Goal: Transaction & Acquisition: Purchase product/service

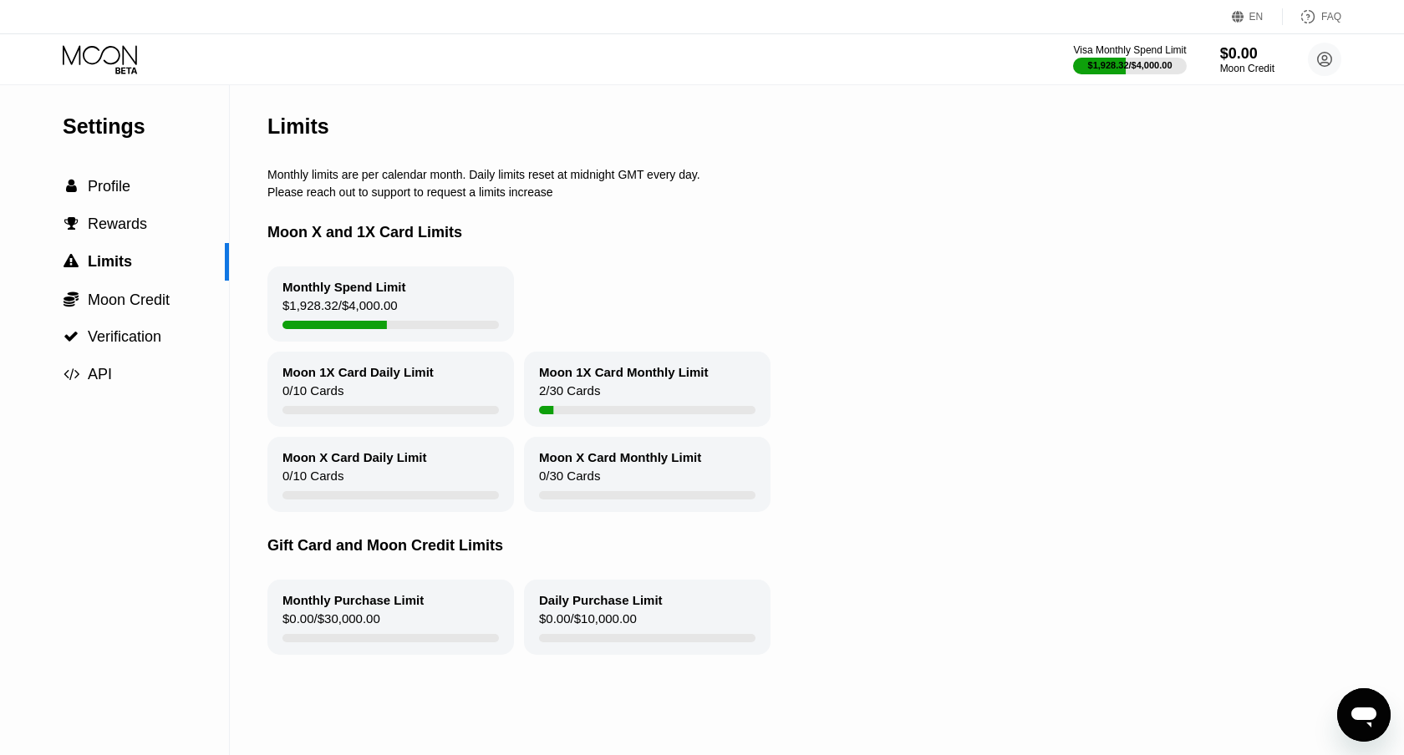
click at [74, 74] on icon at bounding box center [102, 59] width 78 height 29
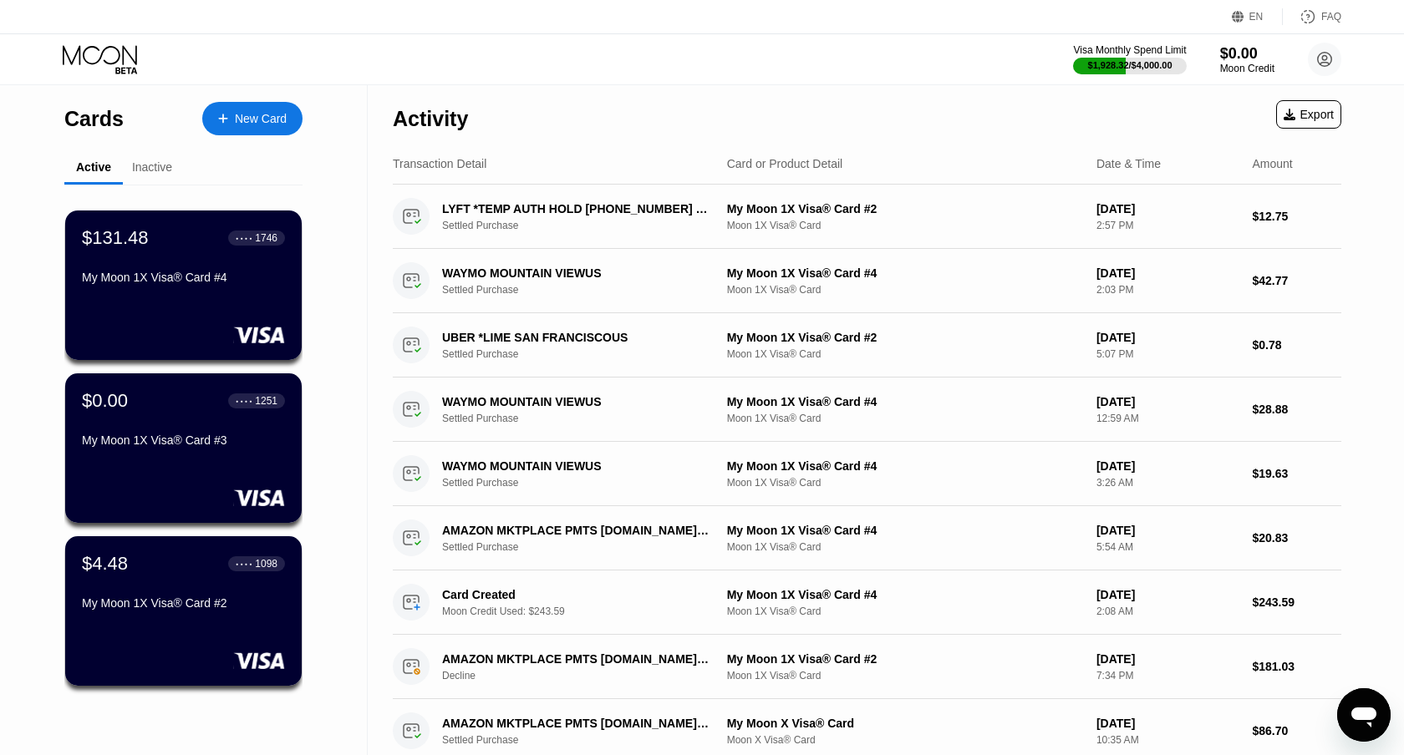
click at [167, 172] on div "Inactive" at bounding box center [152, 166] width 40 height 13
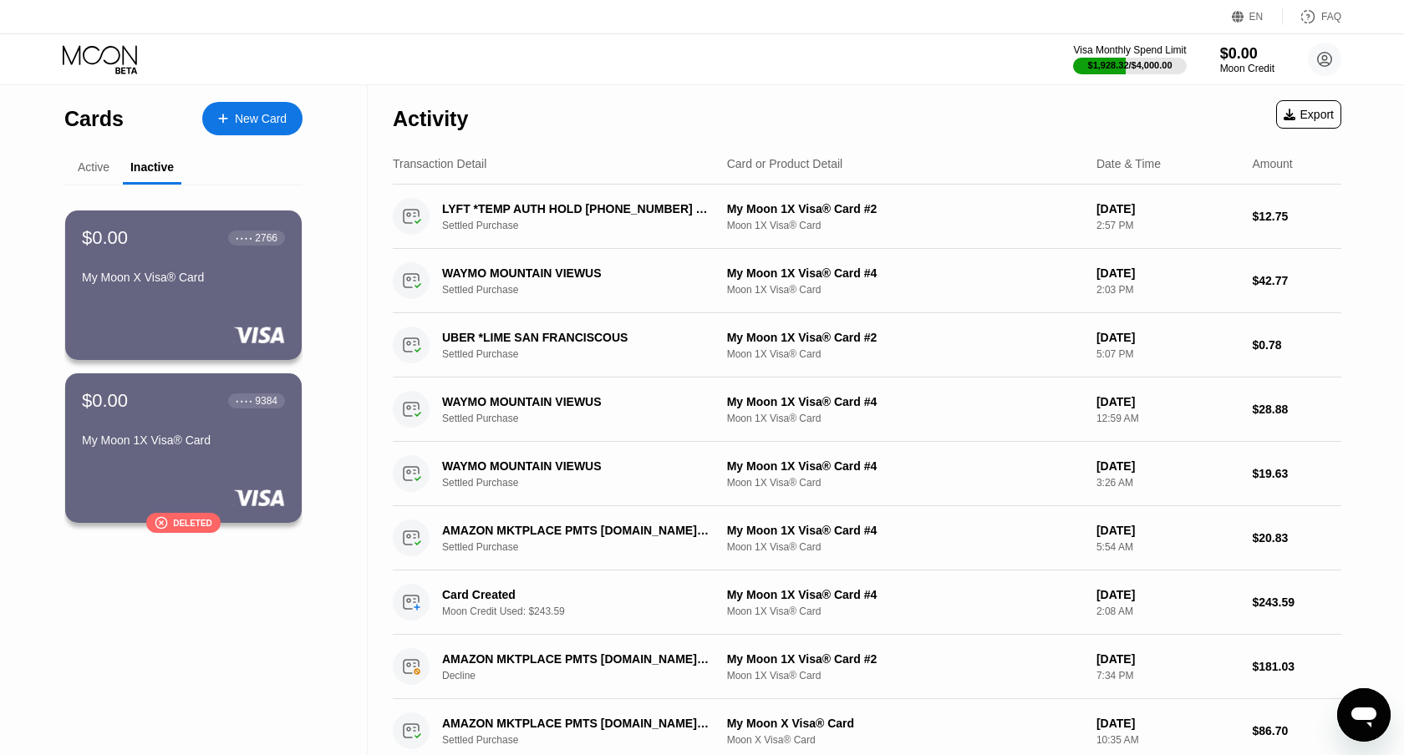
click at [96, 170] on div "Active" at bounding box center [94, 166] width 32 height 13
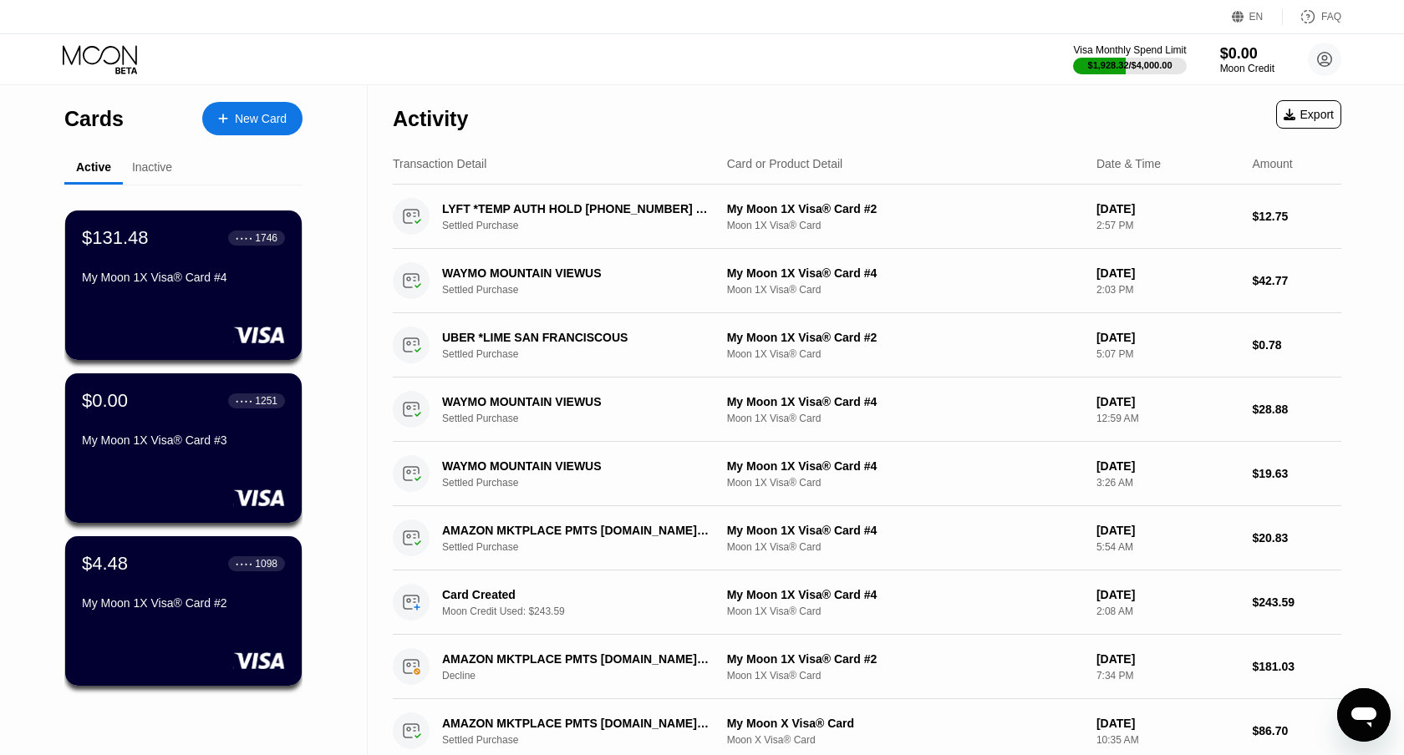
click at [160, 170] on div "Inactive" at bounding box center [152, 166] width 40 height 13
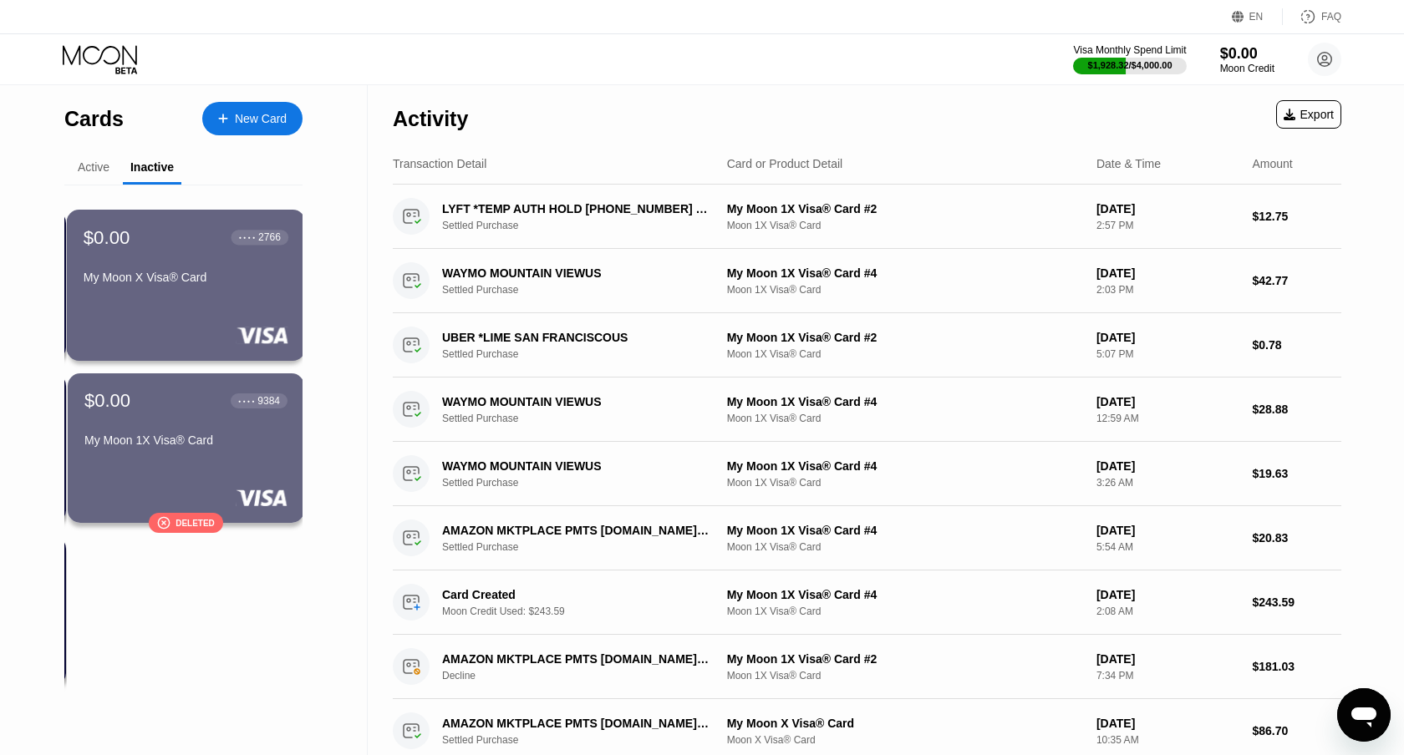
click at [173, 226] on div "$0.00 ● ● ● ● 2766 My Moon X Visa® Card" at bounding box center [186, 285] width 239 height 151
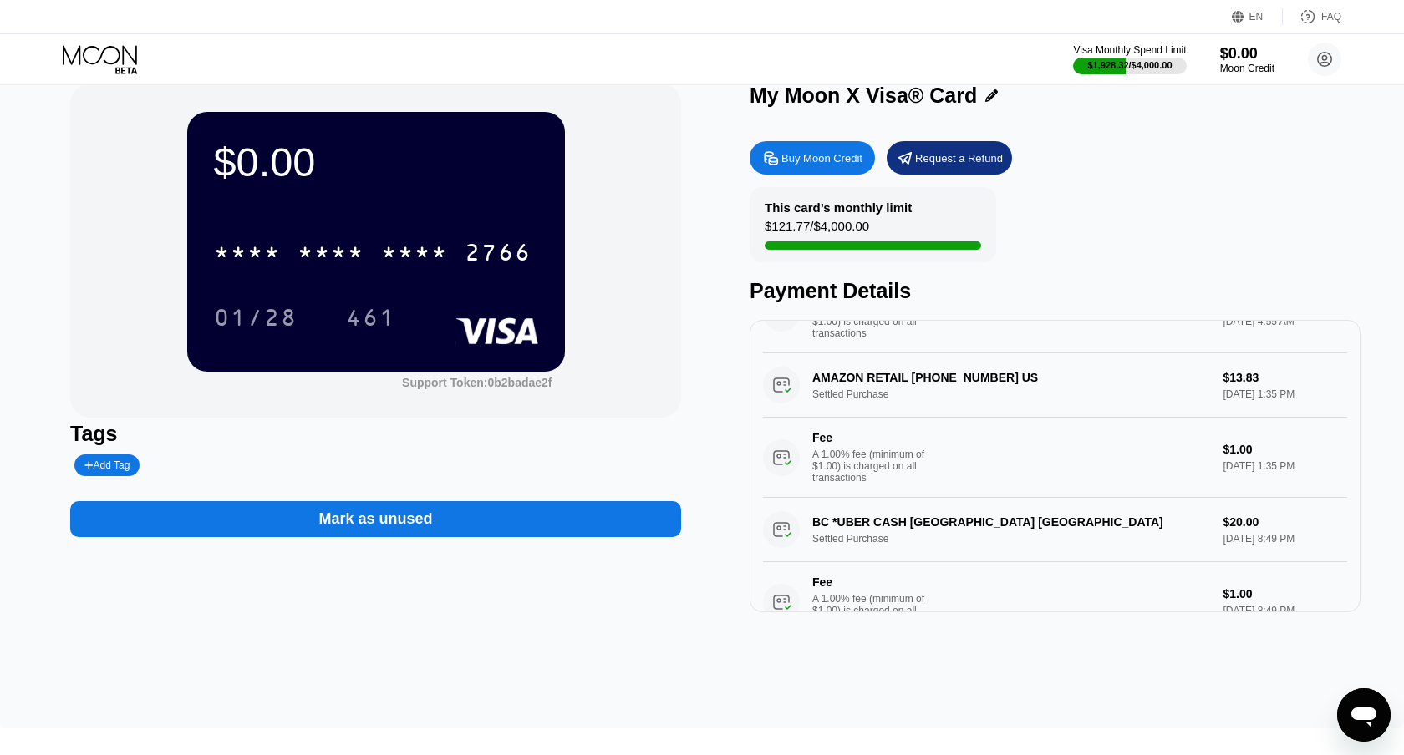
scroll to position [561, 0]
click at [114, 58] on icon at bounding box center [102, 59] width 78 height 29
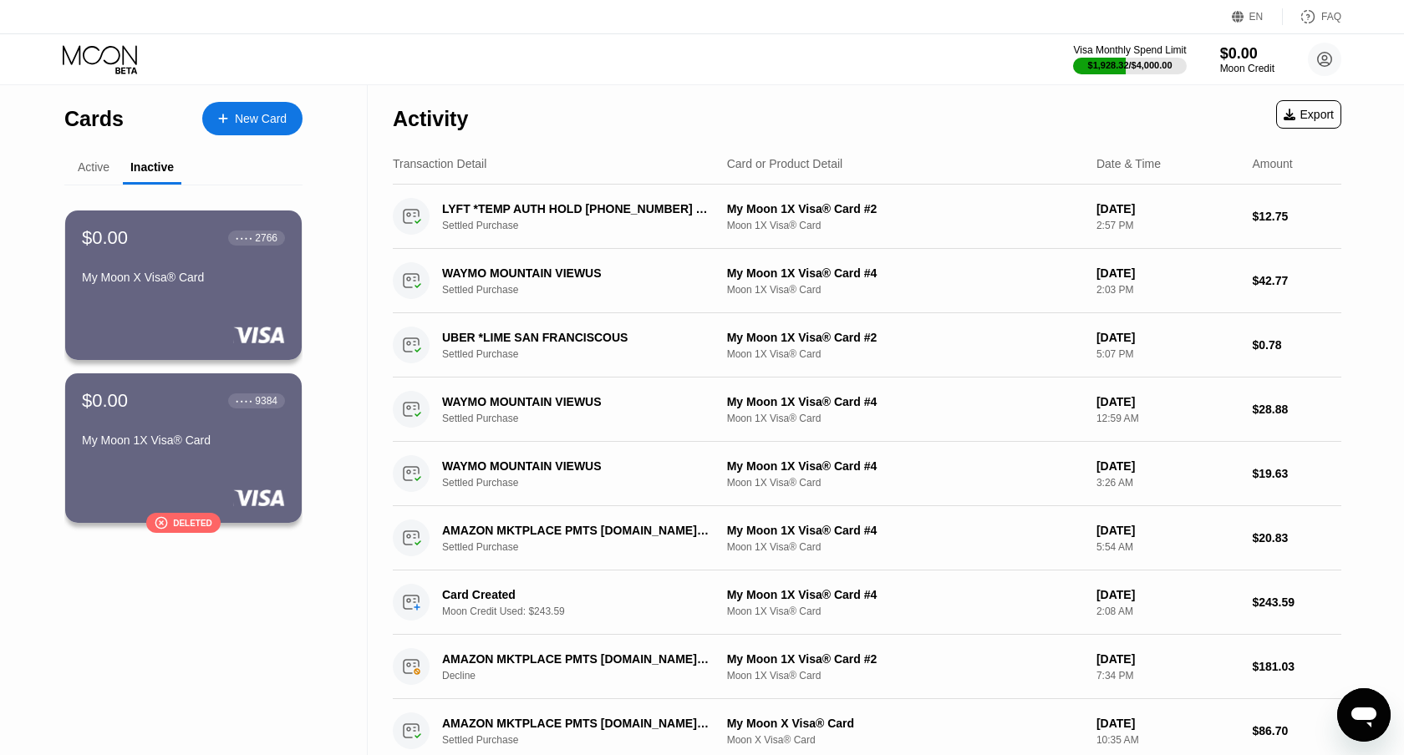
click at [86, 160] on div "Active" at bounding box center [93, 168] width 58 height 33
click at [87, 165] on div "Active" at bounding box center [94, 166] width 32 height 13
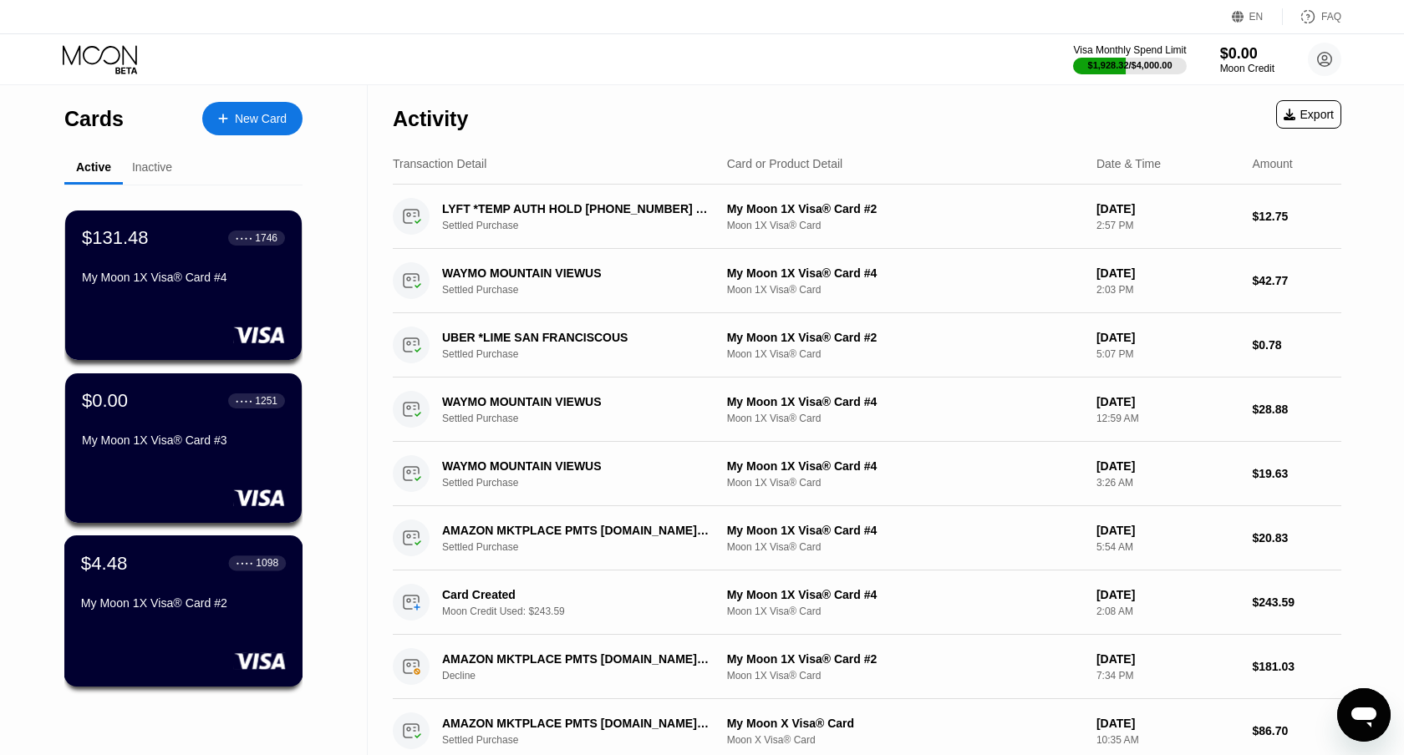
click at [208, 643] on div "$4.48 ● ● ● ● 1098 My Moon 1X Visa® Card #2" at bounding box center [183, 611] width 239 height 151
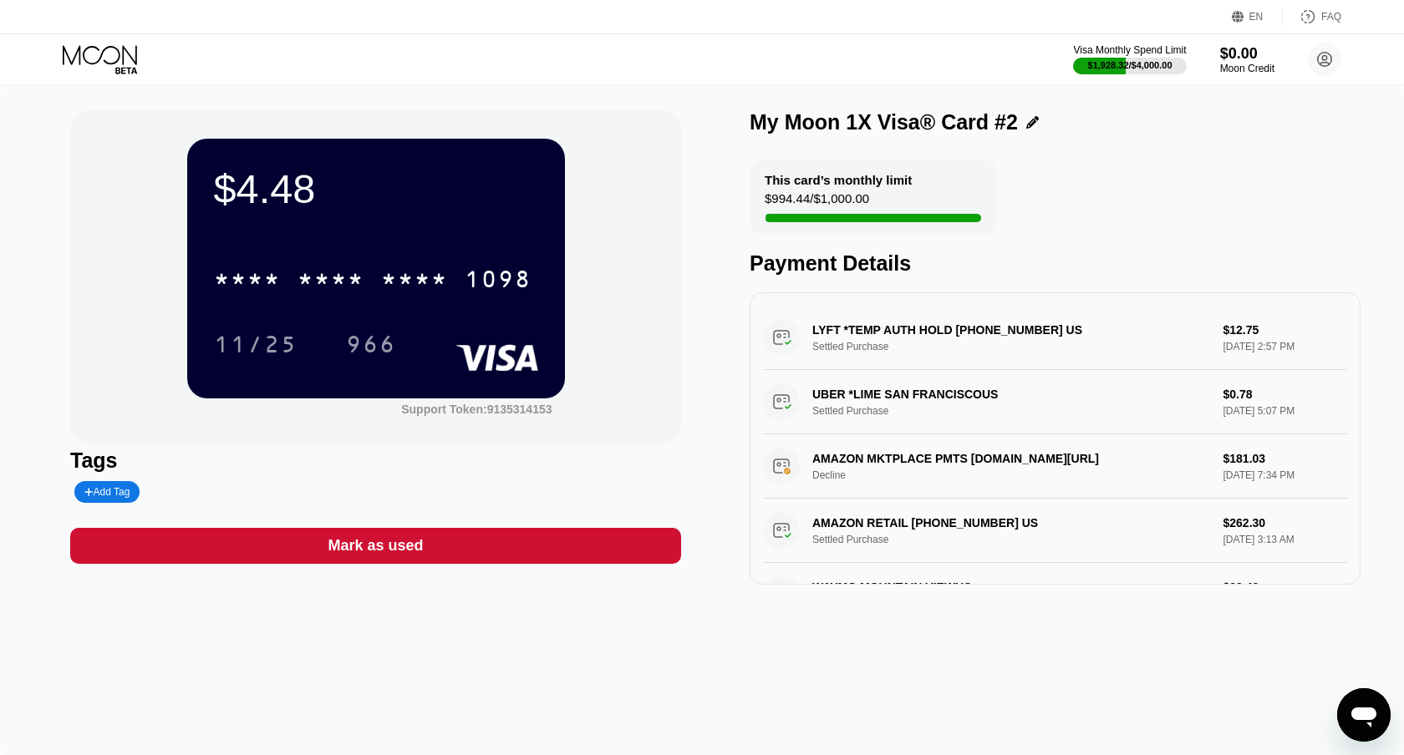
click at [71, 50] on icon at bounding box center [102, 59] width 78 height 29
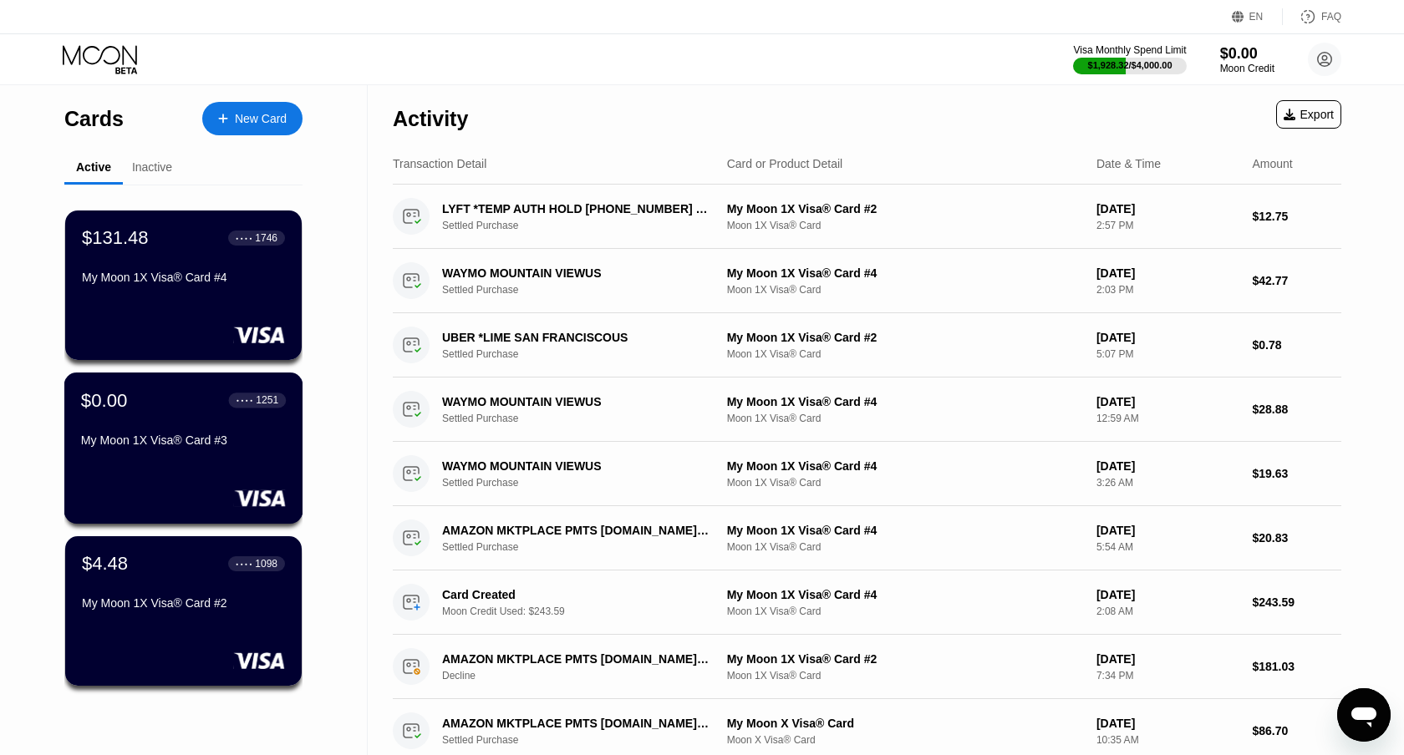
click at [180, 397] on div "$0.00 ● ● ● ● 1251" at bounding box center [183, 400] width 205 height 22
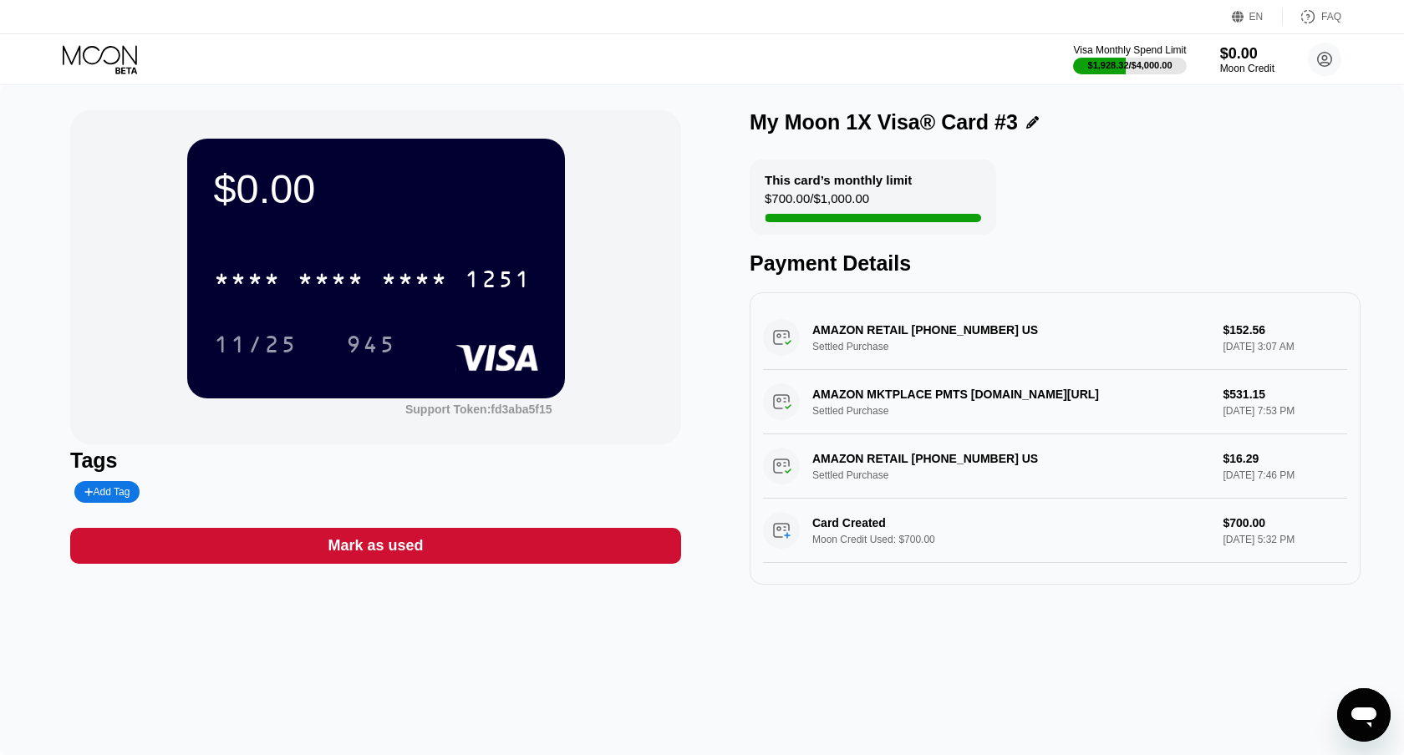
click at [78, 60] on icon at bounding box center [102, 59] width 78 height 29
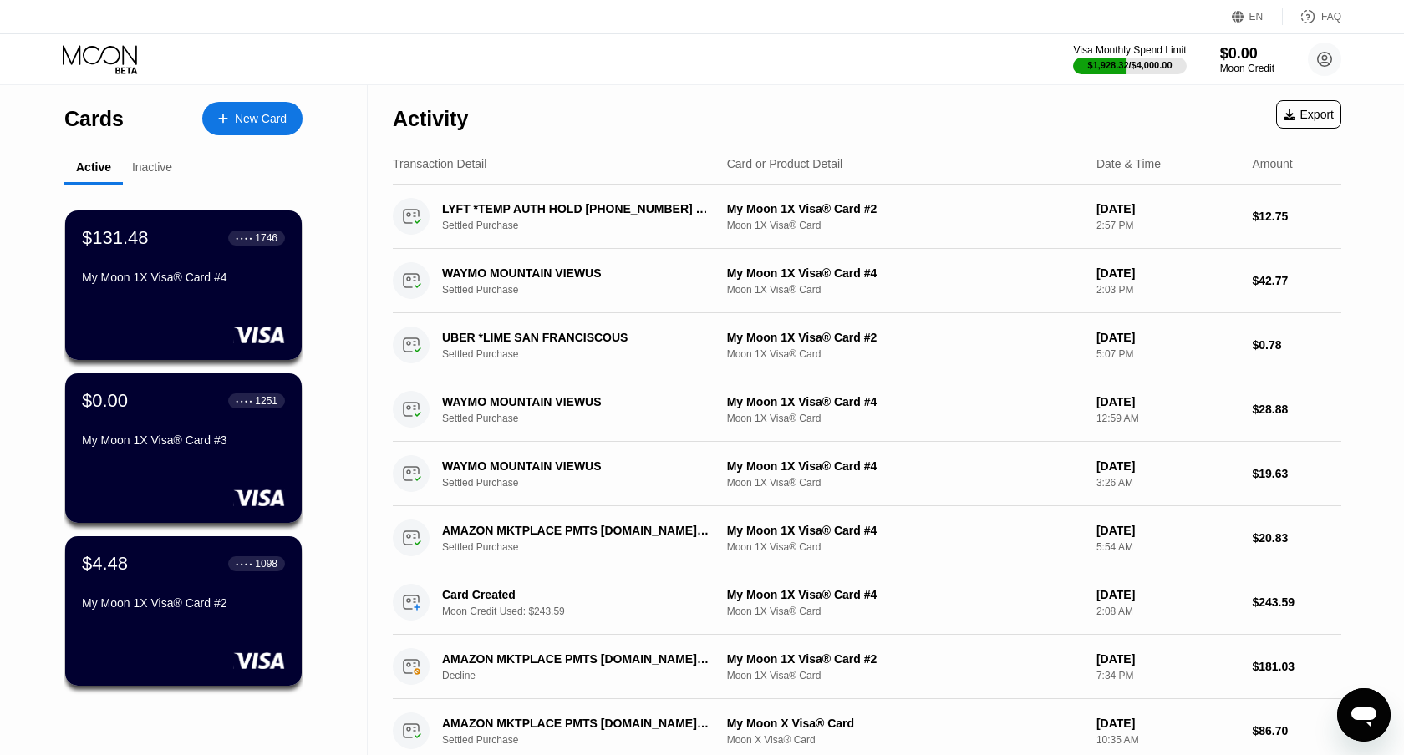
click at [118, 291] on div "My Moon 1X Visa® Card #4" at bounding box center [183, 281] width 203 height 20
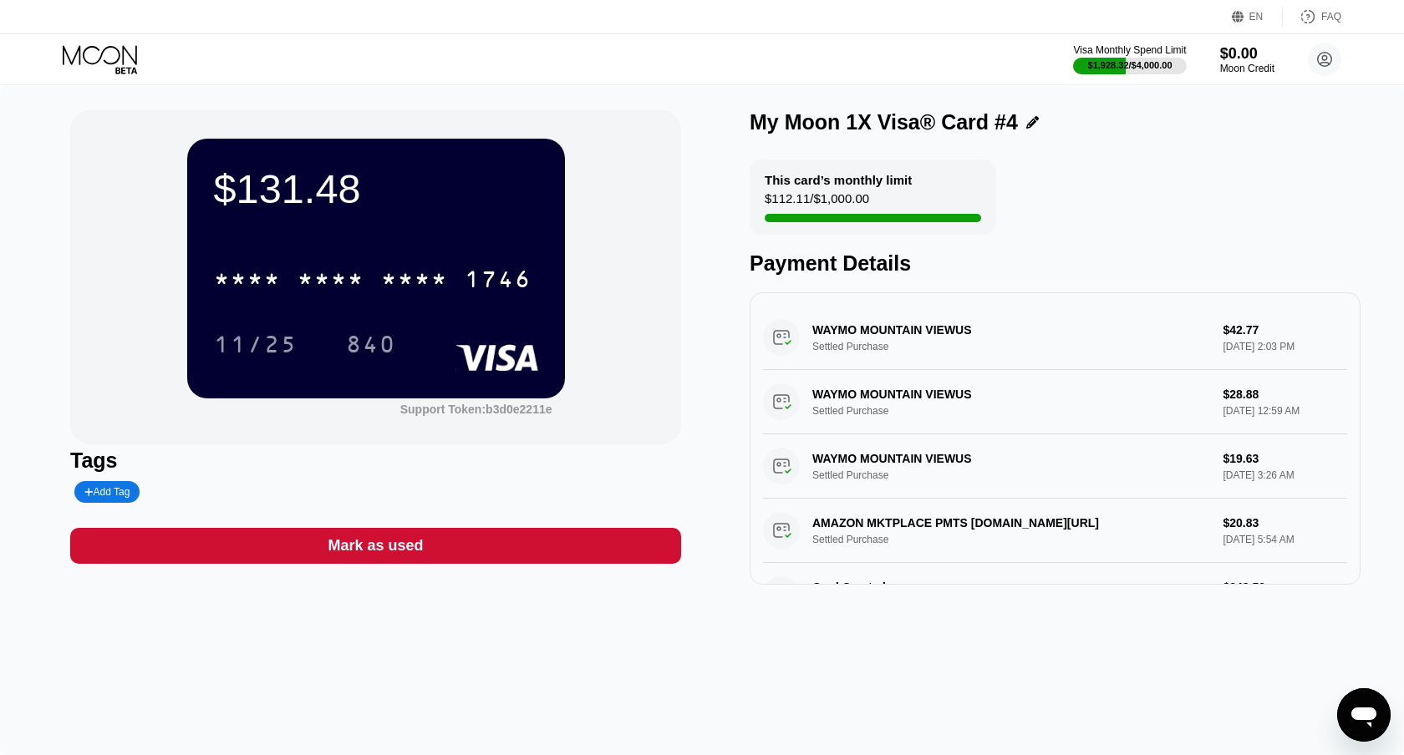
click at [97, 65] on icon at bounding box center [102, 59] width 78 height 29
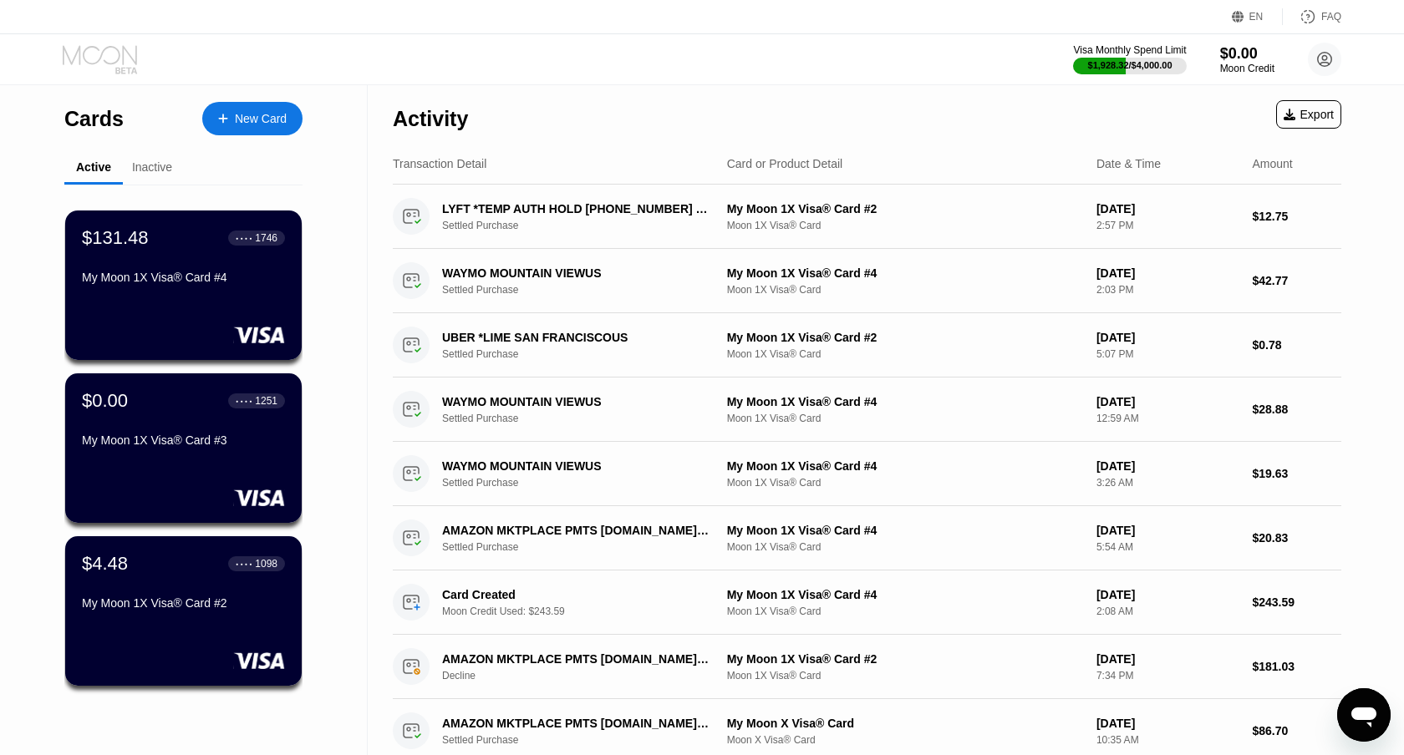
click at [88, 54] on icon at bounding box center [102, 59] width 78 height 29
click at [150, 170] on div "Inactive" at bounding box center [152, 166] width 40 height 13
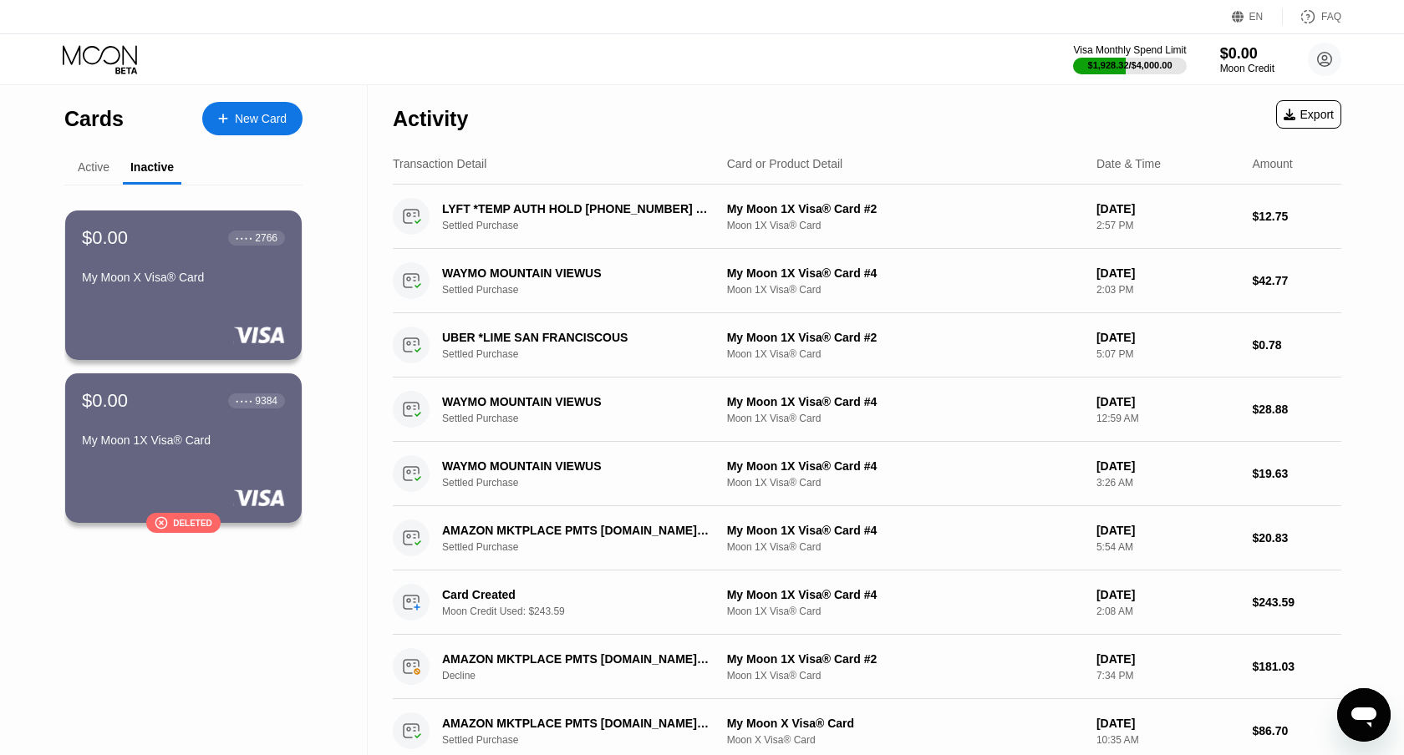
click at [96, 170] on div "Active" at bounding box center [94, 166] width 32 height 13
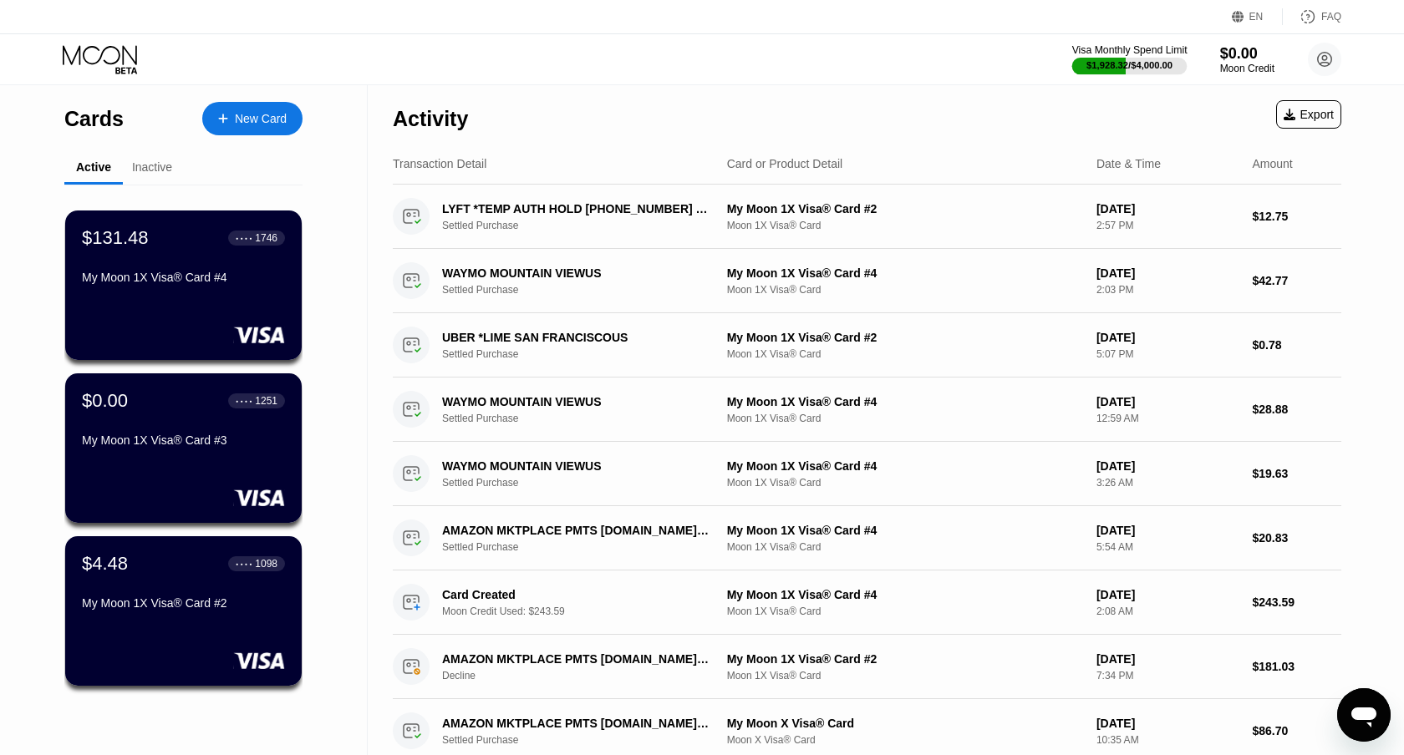
click at [1090, 53] on div "Visa Monthly Spend Limit" at bounding box center [1129, 50] width 115 height 12
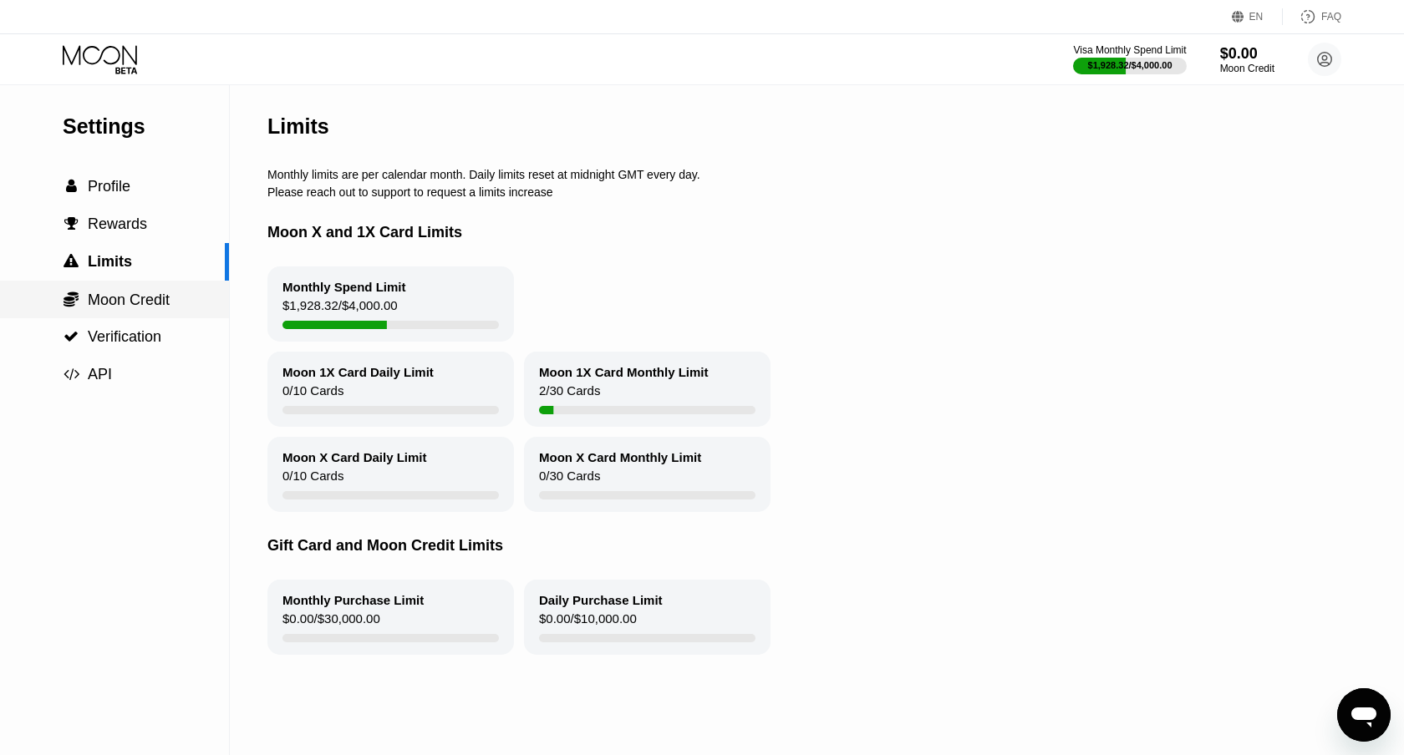
click at [133, 292] on span "Moon Credit" at bounding box center [129, 300] width 82 height 17
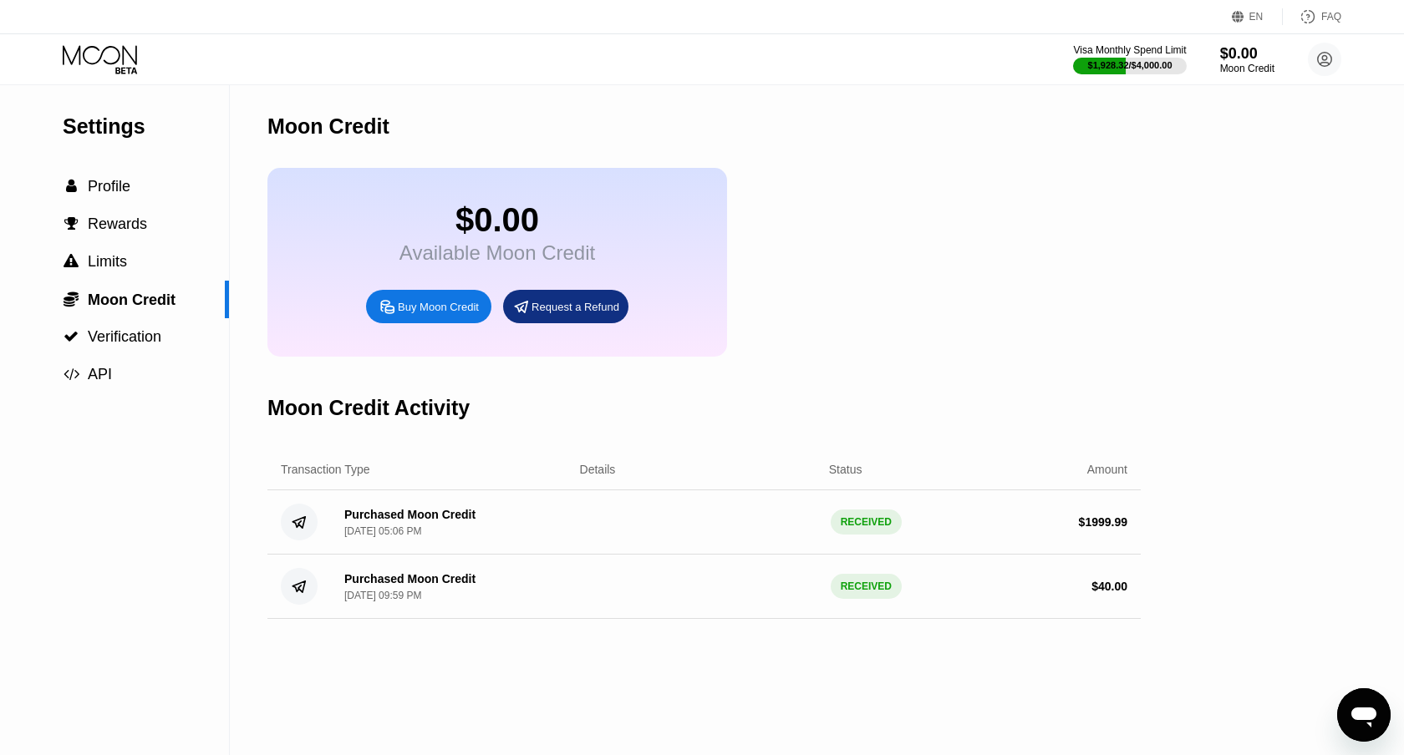
click at [455, 312] on div "Buy Moon Credit" at bounding box center [438, 307] width 81 height 14
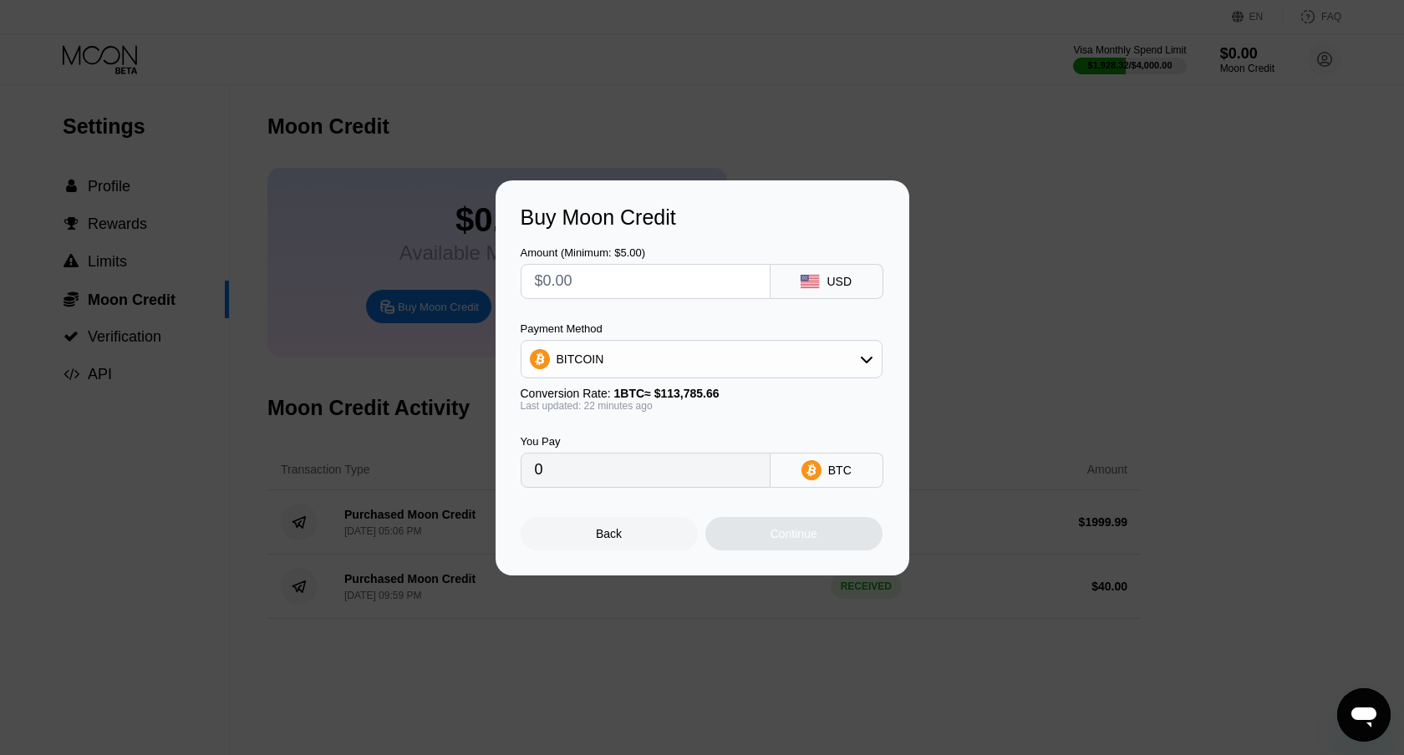
click at [714, 349] on div "BITCOIN" at bounding box center [701, 359] width 360 height 33
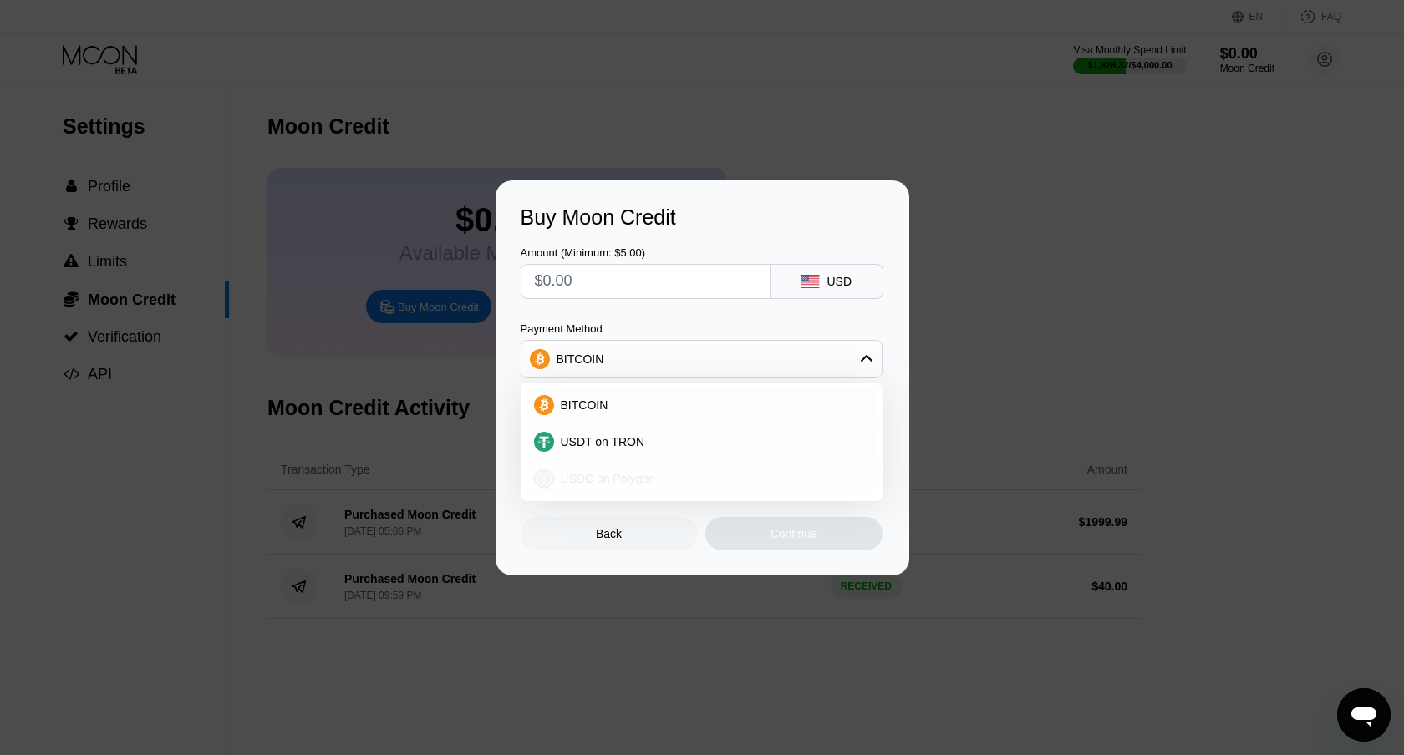
click at [671, 487] on div "USDC on Polygon" at bounding box center [702, 478] width 352 height 33
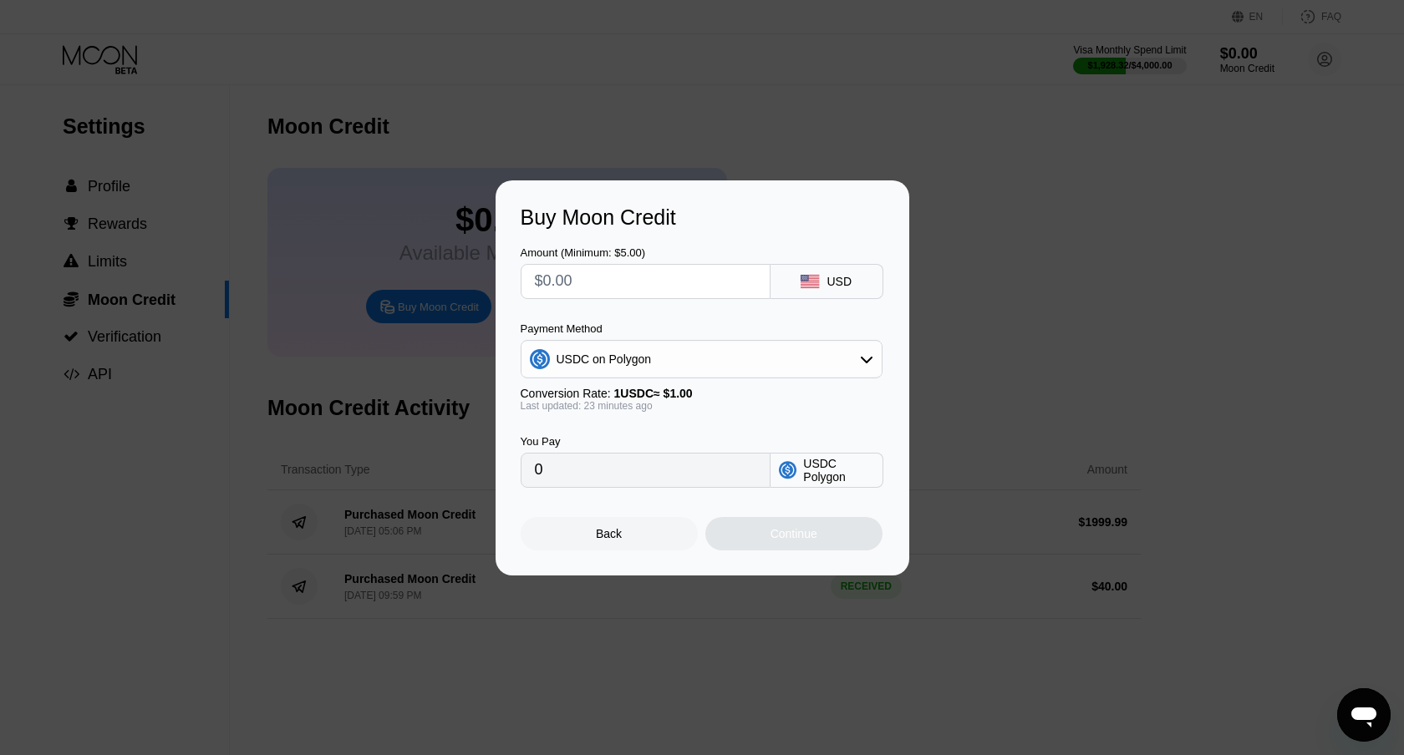
click at [656, 289] on input "text" at bounding box center [645, 281] width 221 height 33
type input "$1"
type input "1.00000000"
type input "$19"
type input "19.00000000"
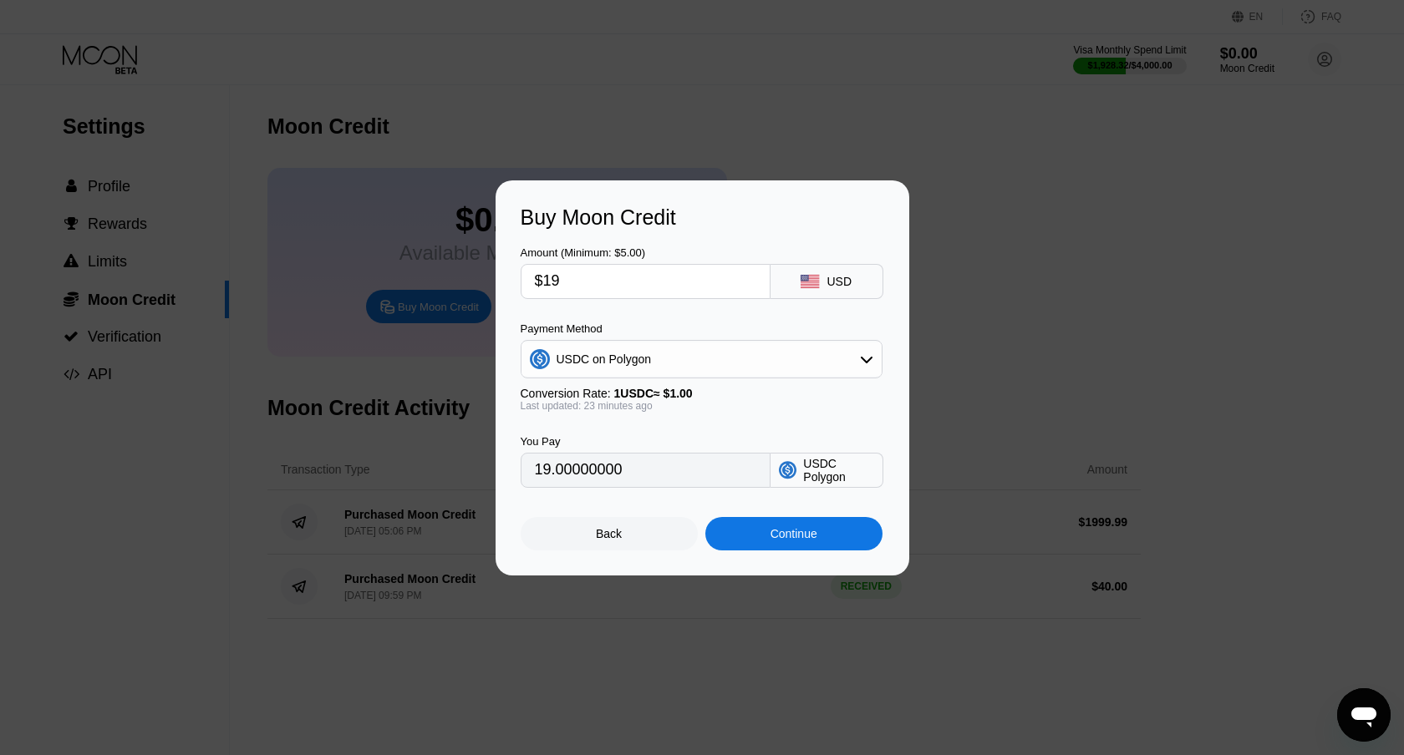
type input "$190"
type input "190.00000000"
type input "$1900"
type input "1900.00000000"
type input "$190"
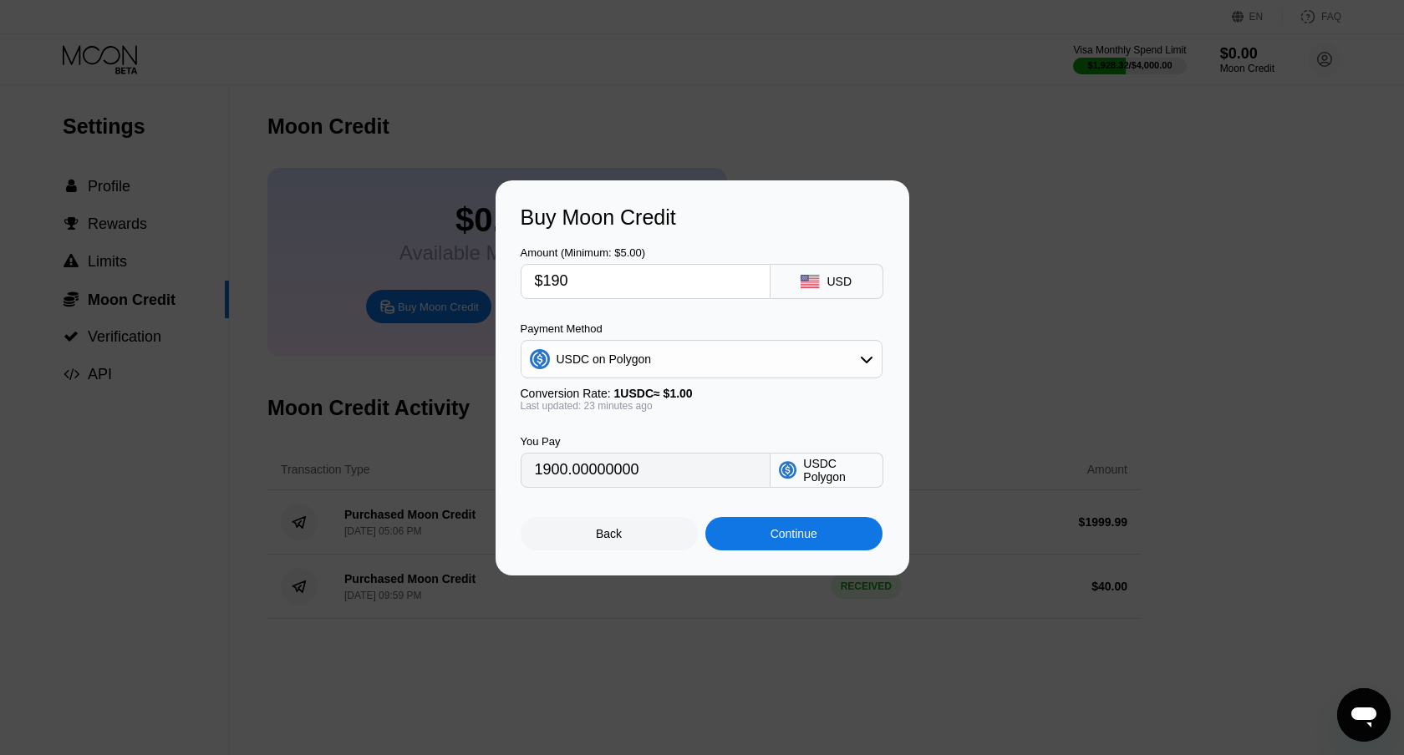
type input "190.00000000"
type input "$19"
type input "19.00000000"
type input "$1"
type input "1.00000000"
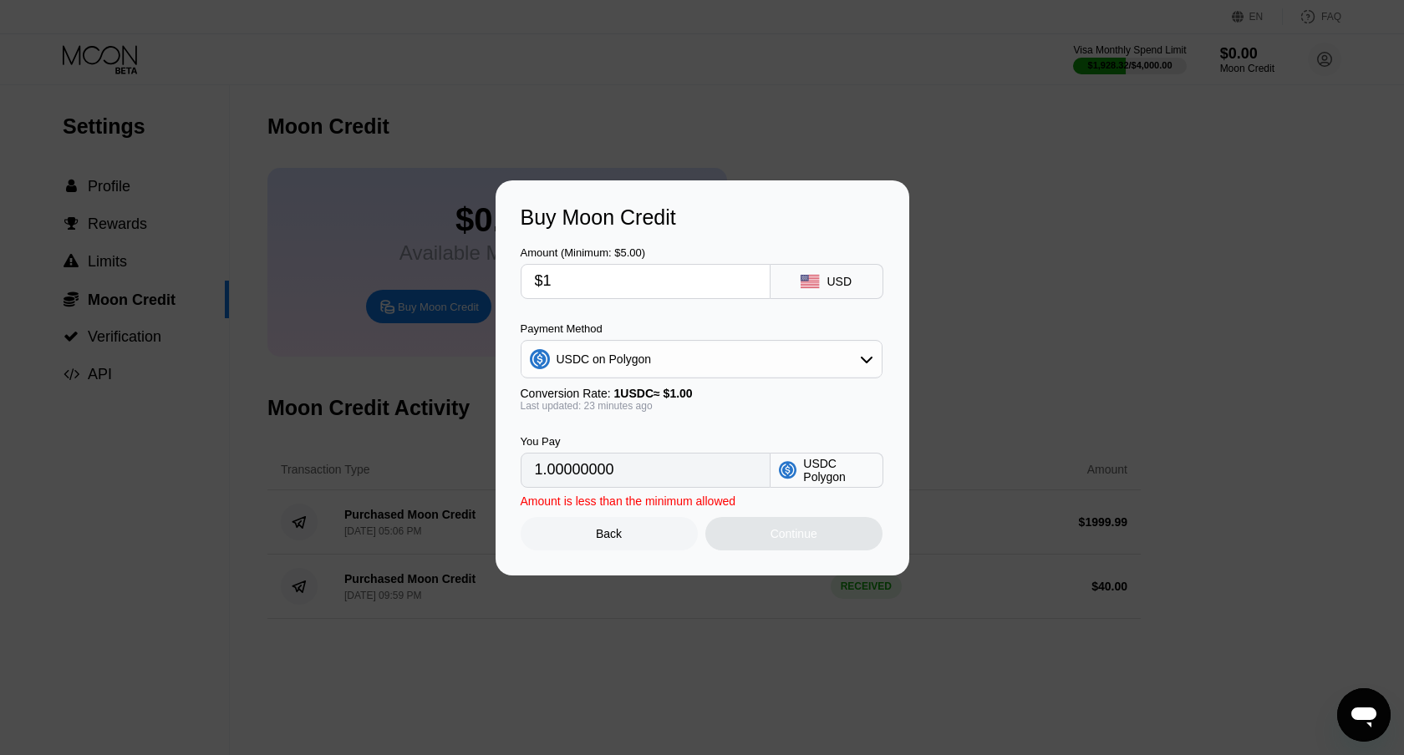
type input "$10"
type input "10.00000000"
type input "$100"
type input "100.00000000"
type input "$100"
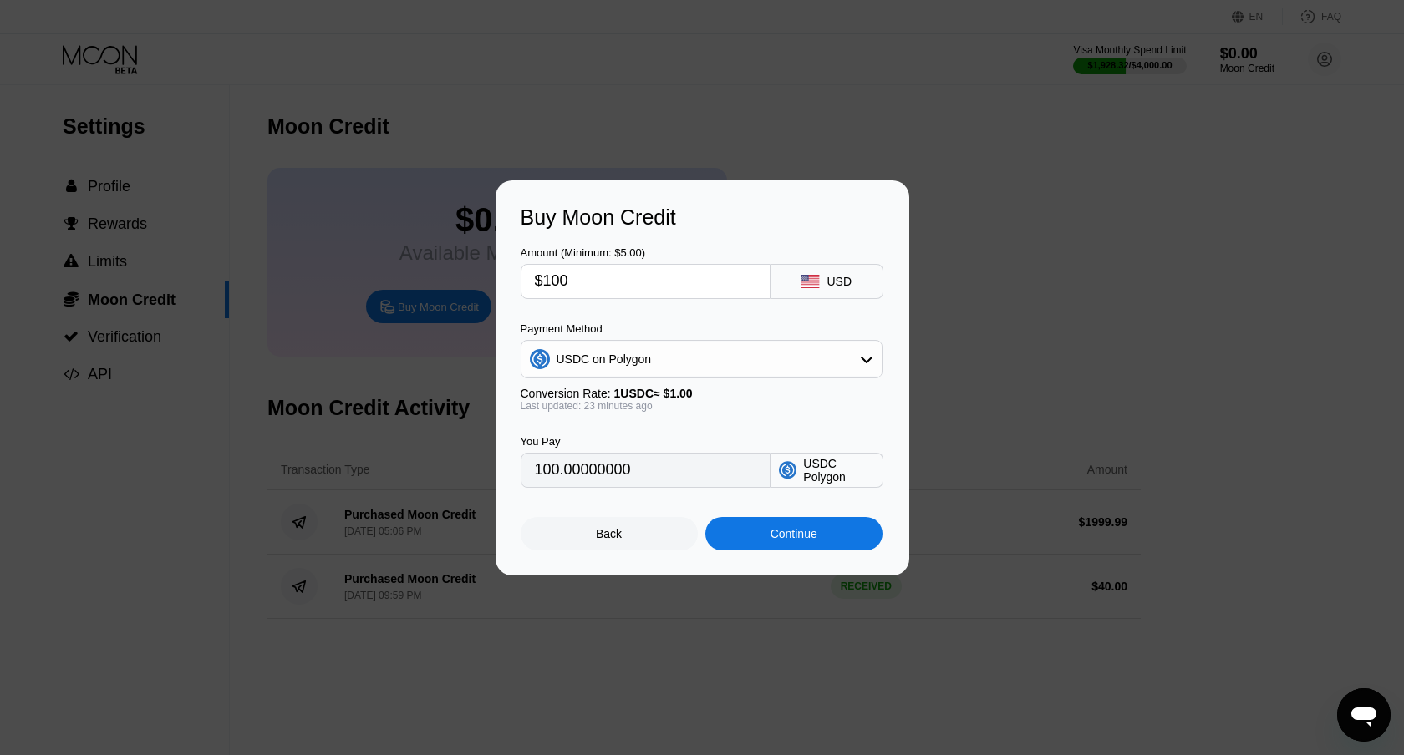
click at [784, 532] on div "Continue" at bounding box center [793, 533] width 47 height 13
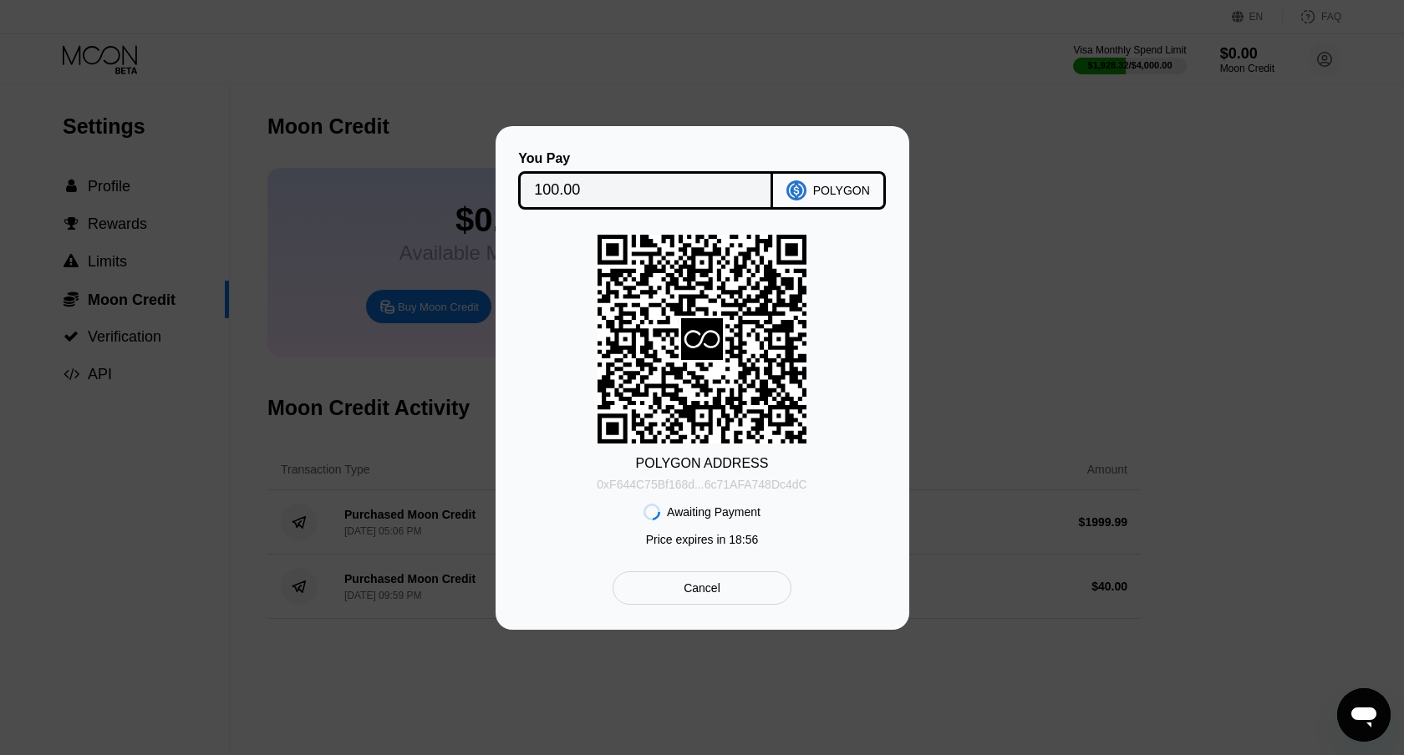
click at [719, 487] on div "0xF644C75Bf168d...6c71AFA748Dc4dC" at bounding box center [702, 484] width 210 height 13
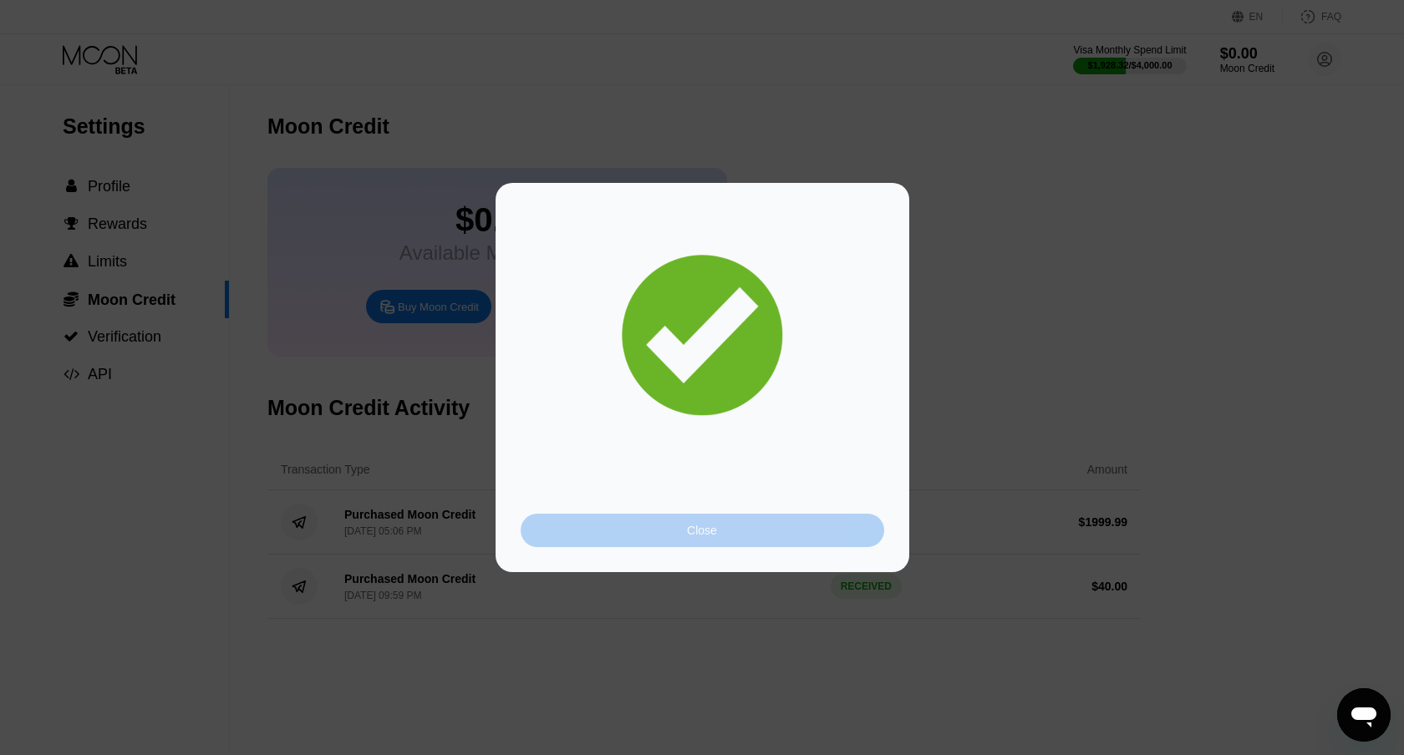
click at [685, 533] on div "Close" at bounding box center [702, 530] width 363 height 33
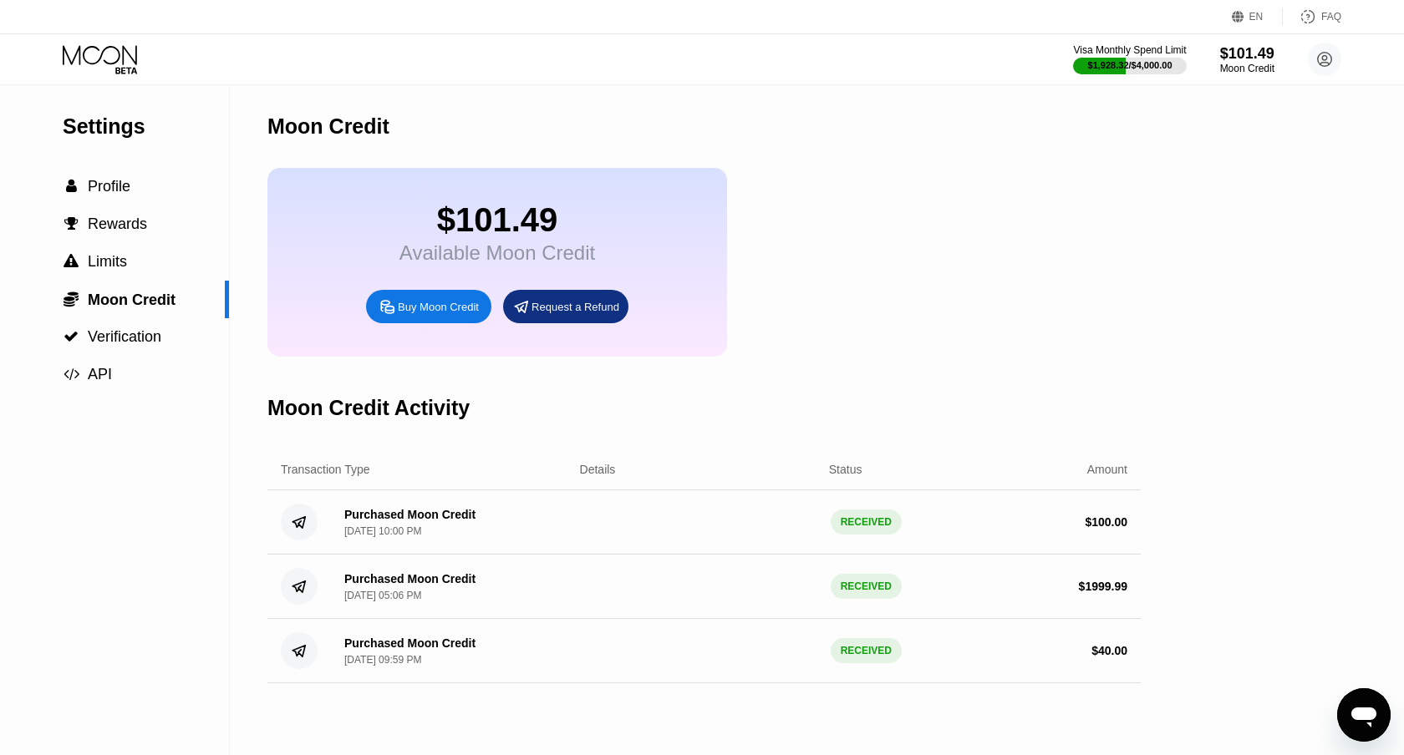
click at [1207, 204] on div "Settings  Profile  Rewards  Limits  Moon Credit  Verification  API Moon C…" at bounding box center [702, 420] width 1404 height 670
click at [105, 58] on icon at bounding box center [102, 59] width 78 height 29
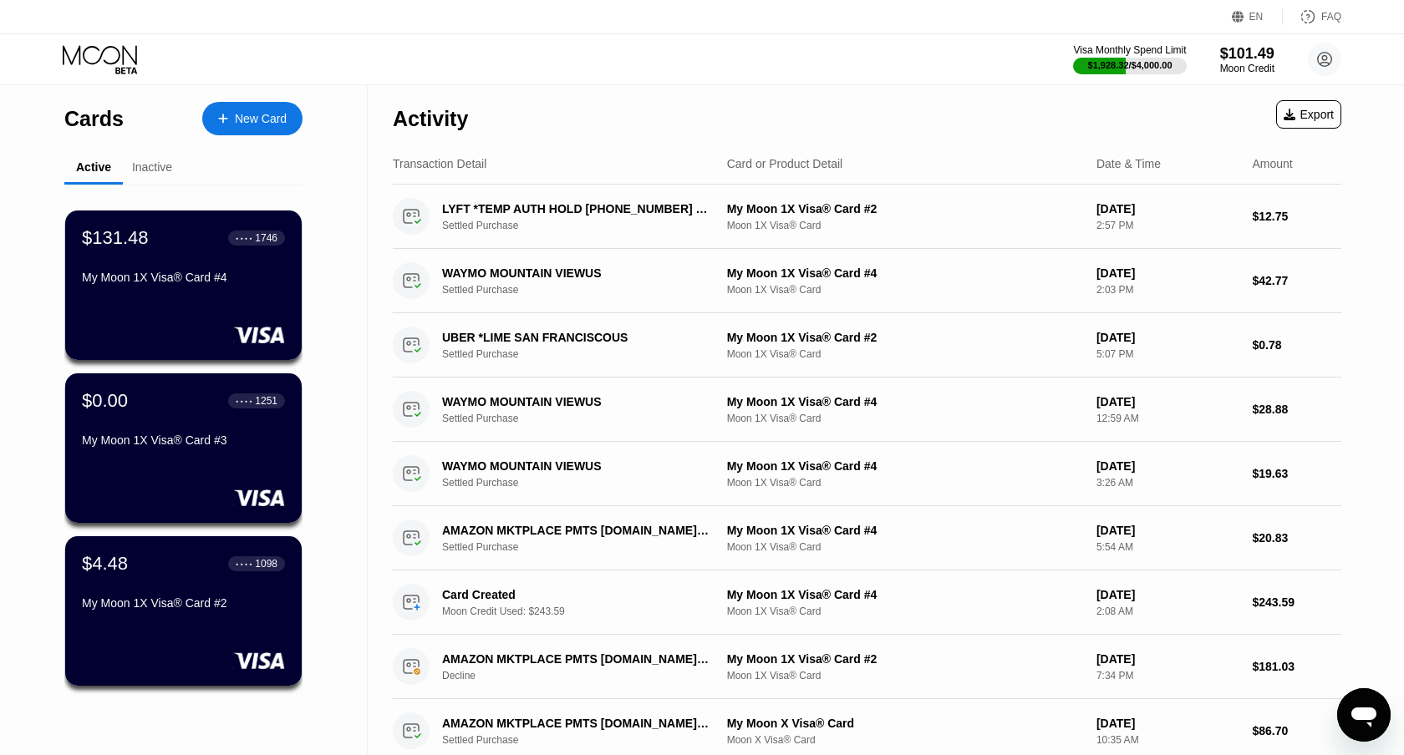
click at [256, 98] on div "Cards New Card" at bounding box center [183, 114] width 238 height 58
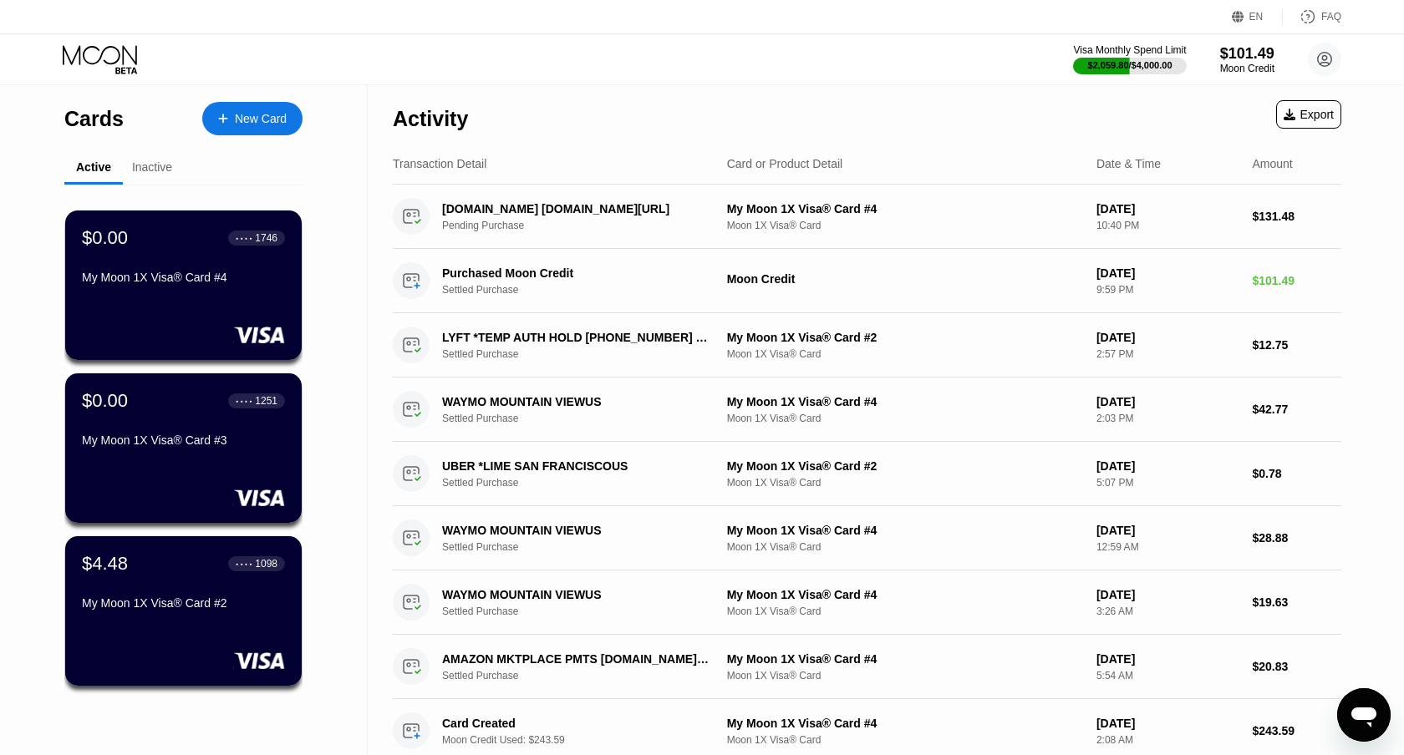
click at [145, 157] on div "Inactive" at bounding box center [152, 168] width 58 height 33
click at [151, 161] on div "Inactive" at bounding box center [152, 166] width 40 height 13
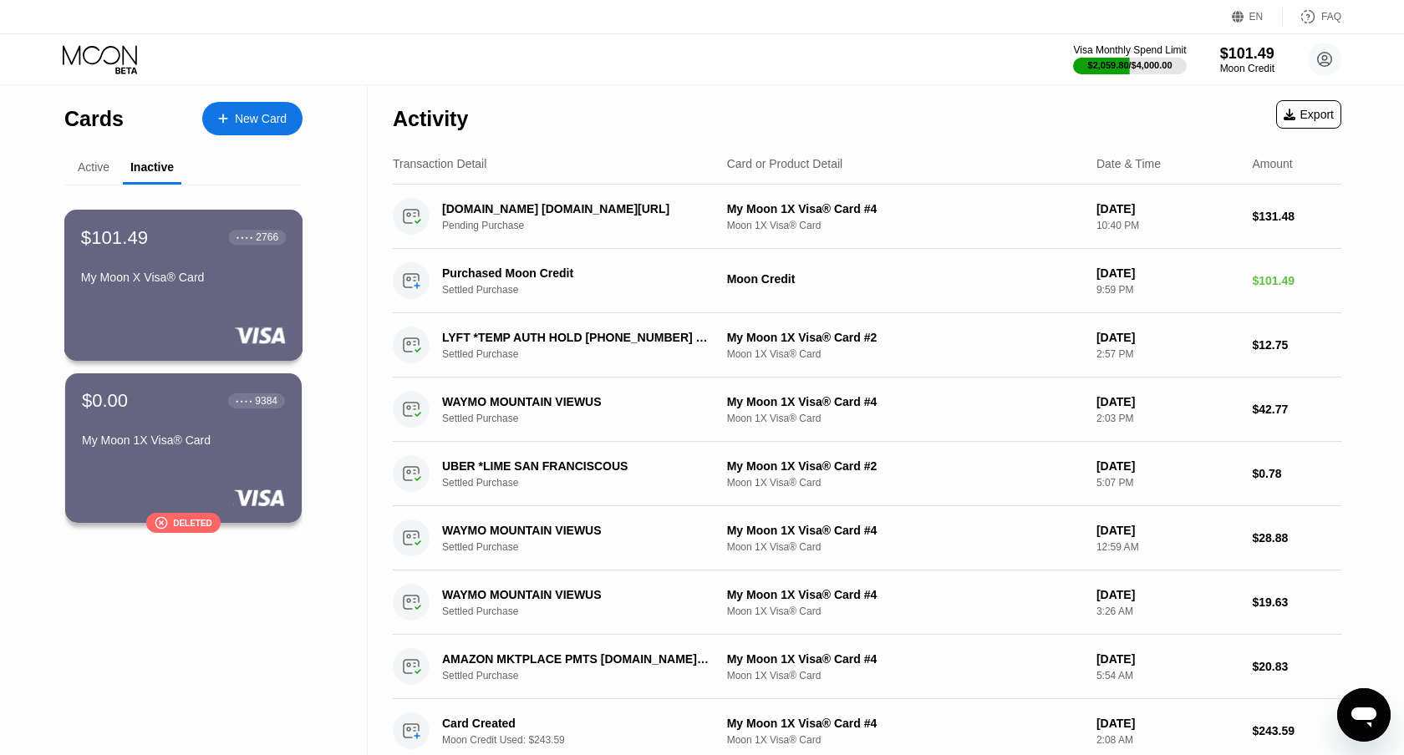
click at [236, 238] on div "● ● ● ●" at bounding box center [244, 237] width 17 height 5
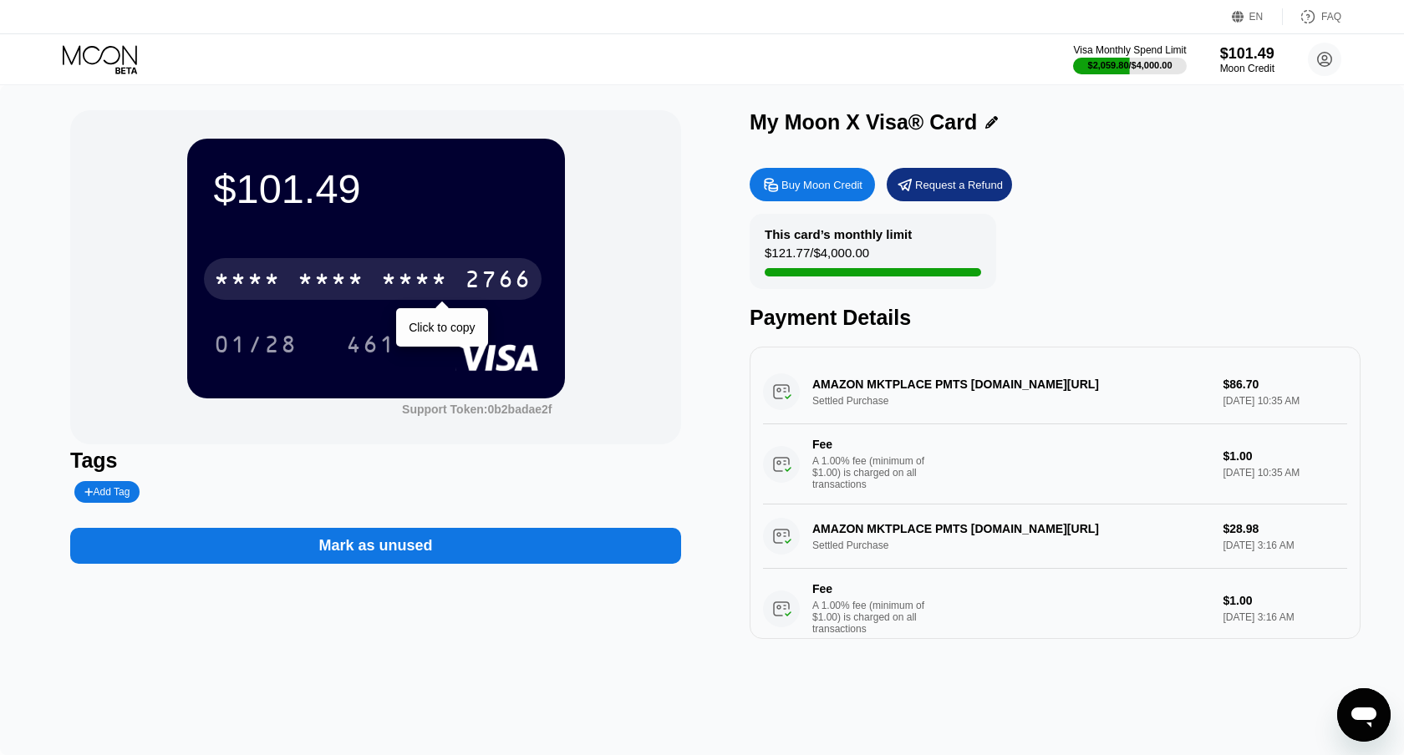
click at [304, 270] on div "* * * *" at bounding box center [330, 281] width 67 height 27
